Goal: Navigation & Orientation: Find specific page/section

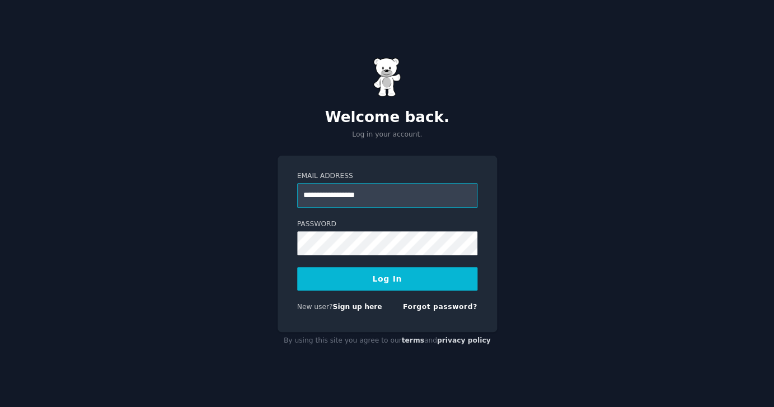
type input "**********"
click at [373, 285] on button "Log In" at bounding box center [387, 279] width 180 height 24
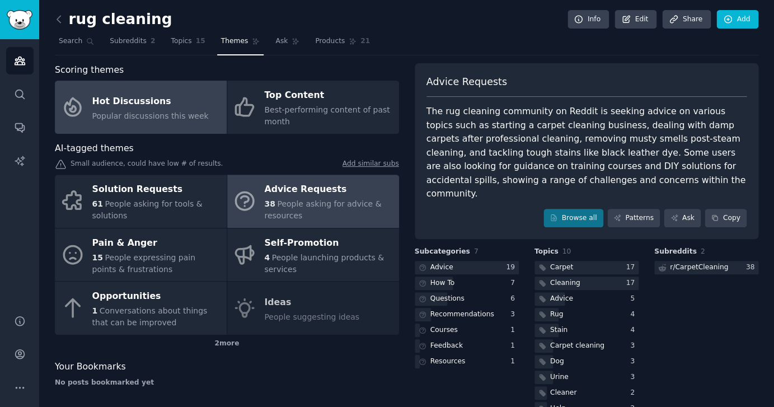
click at [204, 115] on link "Hot Discussions Popular discussions this week" at bounding box center [141, 107] width 172 height 53
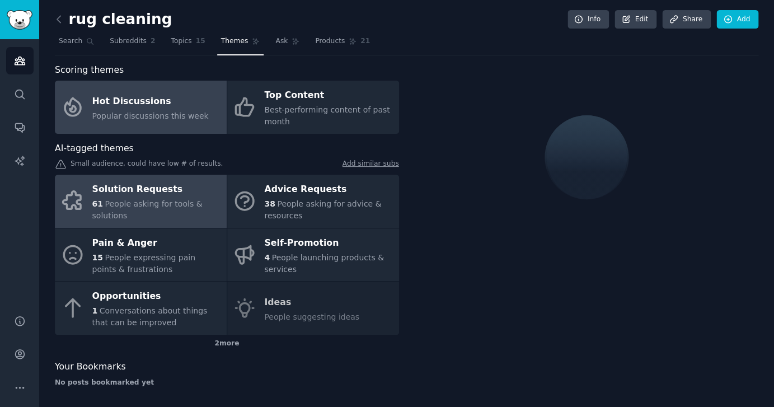
click at [181, 204] on span "People asking for tools & solutions" at bounding box center [147, 209] width 110 height 21
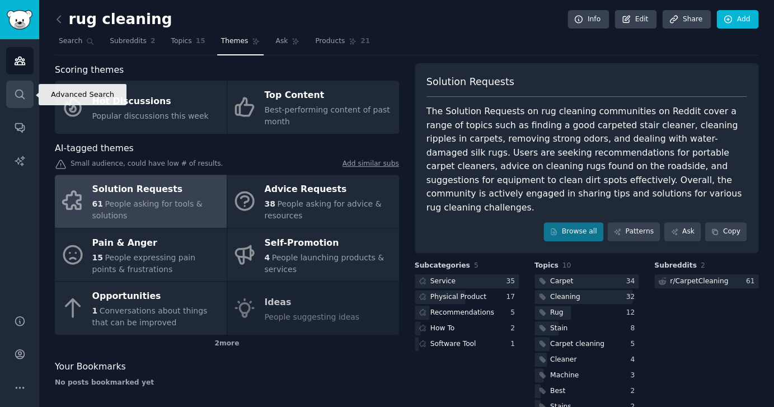
click at [16, 95] on icon "Sidebar" at bounding box center [20, 94] width 12 height 12
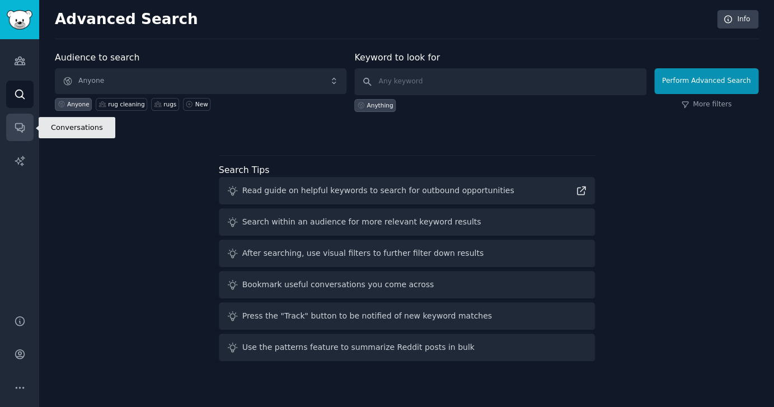
click at [18, 122] on icon "Sidebar" at bounding box center [20, 127] width 12 height 12
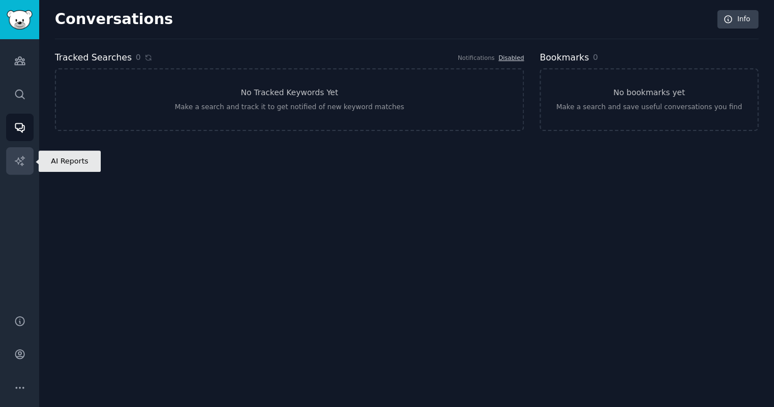
click at [17, 158] on icon "Sidebar" at bounding box center [20, 161] width 12 height 12
